Goal: Task Accomplishment & Management: Manage account settings

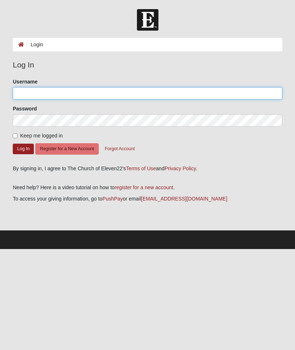
click at [27, 94] on input "Username" at bounding box center [148, 93] width 270 height 12
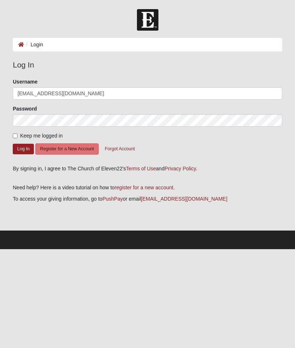
click at [26, 151] on button "Log In" at bounding box center [23, 149] width 21 height 11
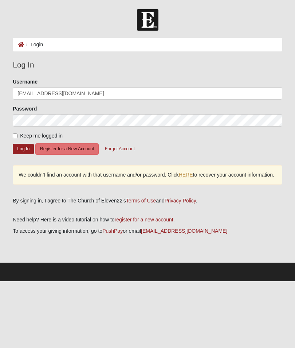
click at [15, 150] on button "Log In" at bounding box center [23, 149] width 21 height 11
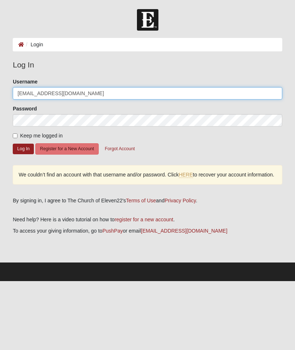
click at [21, 92] on input "[EMAIL_ADDRESS][DOMAIN_NAME]" at bounding box center [148, 93] width 270 height 12
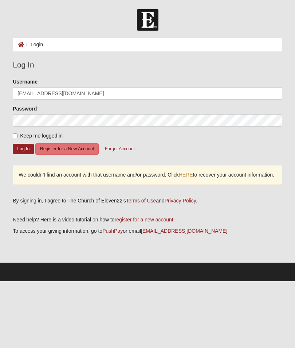
click at [23, 147] on button "Log In" at bounding box center [23, 149] width 21 height 11
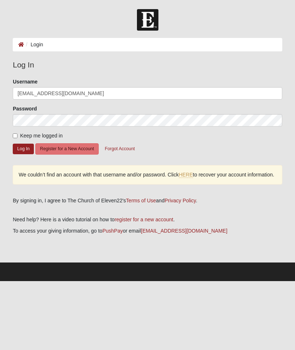
click at [17, 147] on button "Log In" at bounding box center [23, 149] width 21 height 11
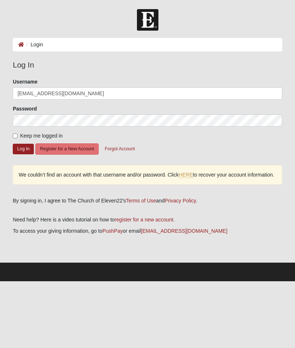
click at [23, 150] on button "Log In" at bounding box center [23, 149] width 21 height 11
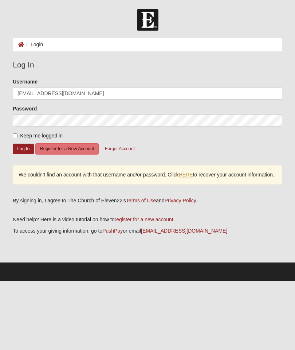
click at [20, 151] on button "Log In" at bounding box center [23, 149] width 21 height 11
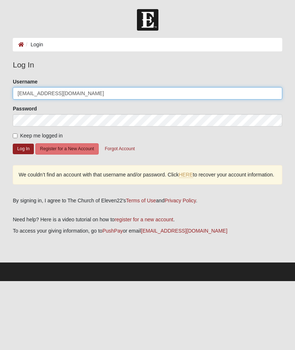
click at [83, 98] on input "[EMAIL_ADDRESS][DOMAIN_NAME]" at bounding box center [148, 93] width 270 height 12
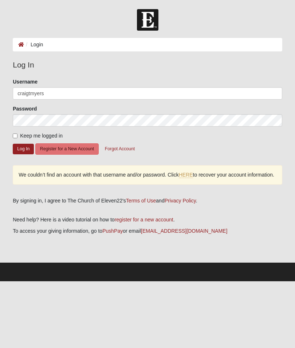
click at [18, 144] on button "Log In" at bounding box center [23, 149] width 21 height 11
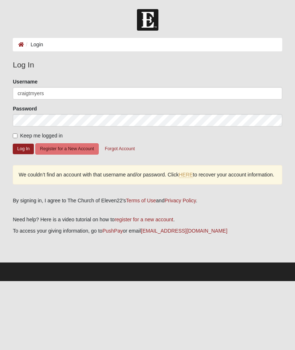
click at [21, 149] on button "Log In" at bounding box center [23, 149] width 21 height 11
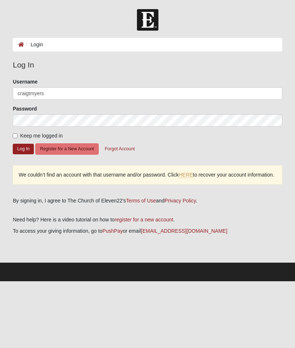
click at [23, 150] on button "Log In" at bounding box center [23, 149] width 21 height 11
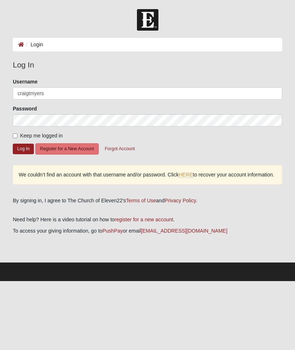
click at [27, 150] on button "Log In" at bounding box center [23, 149] width 21 height 11
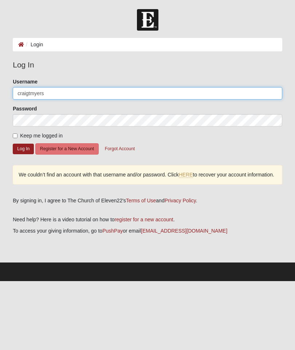
click at [52, 98] on input "craigtmyers" at bounding box center [148, 93] width 270 height 12
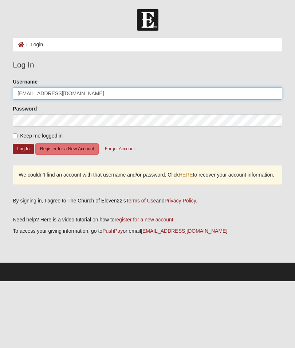
type input "[EMAIL_ADDRESS][DOMAIN_NAME]"
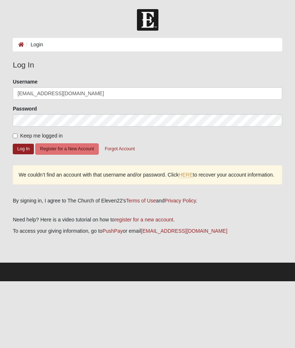
click at [27, 154] on button "Log In" at bounding box center [23, 149] width 21 height 11
